Goal: Task Accomplishment & Management: Manage account settings

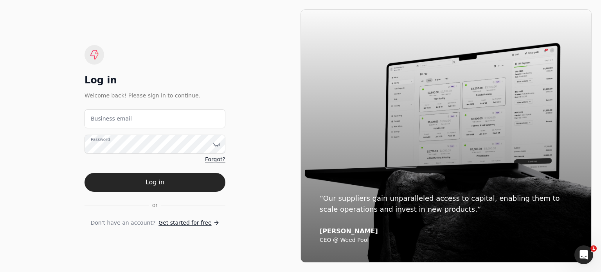
click at [113, 121] on label "Business email" at bounding box center [111, 119] width 41 height 8
click at [113, 121] on email "Business email" at bounding box center [155, 118] width 141 height 19
click at [149, 121] on email "Business email" at bounding box center [155, 118] width 141 height 19
type email "arnoldcardenas020@gmail.com"
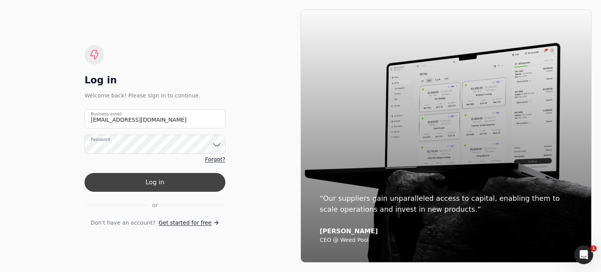
click at [152, 183] on button "Log in" at bounding box center [155, 182] width 141 height 19
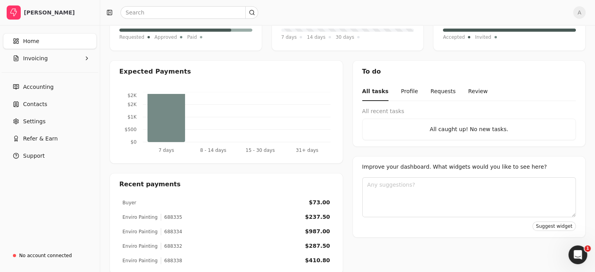
scroll to position [105, 0]
